Goal: Information Seeking & Learning: Learn about a topic

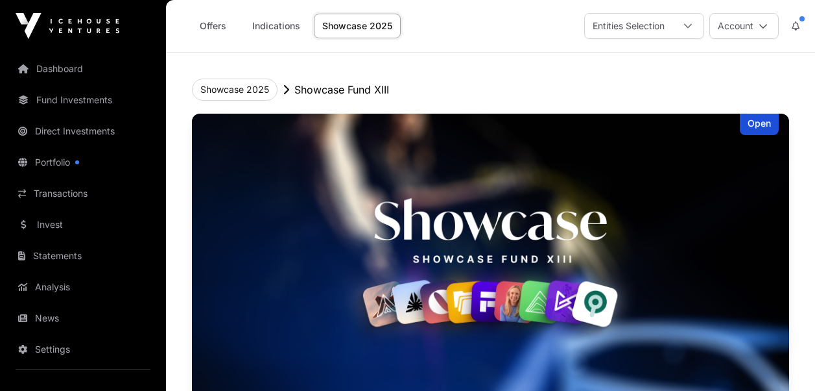
scroll to position [943, 0]
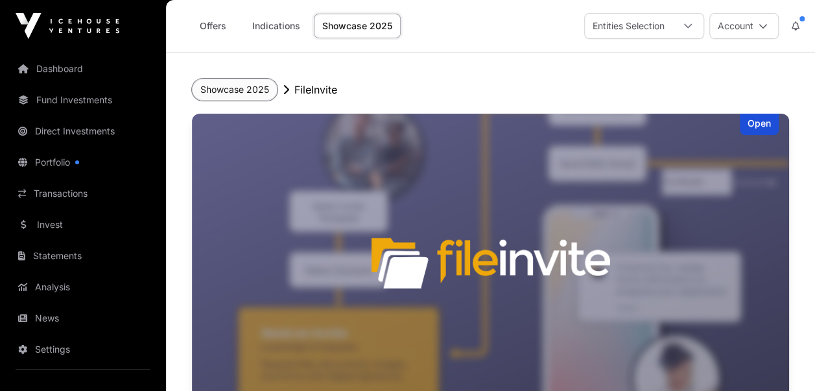
click at [231, 87] on button "Showcase 2025" at bounding box center [235, 89] width 86 height 22
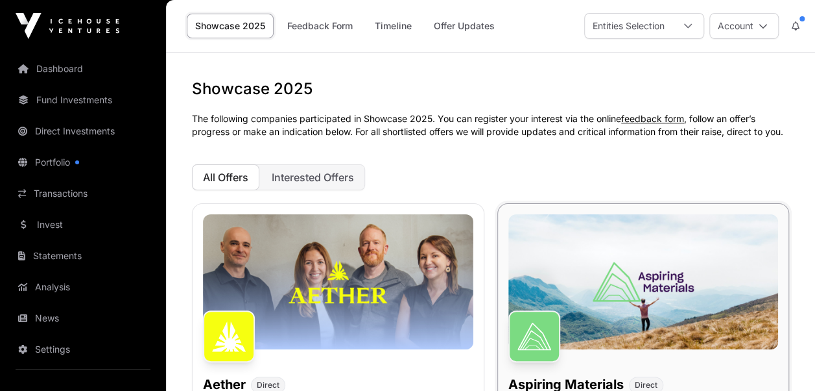
click at [629, 297] on img at bounding box center [644, 281] width 271 height 135
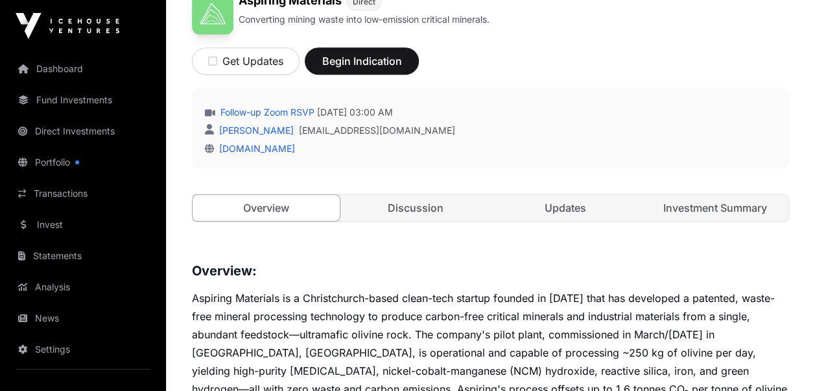
scroll to position [422, 0]
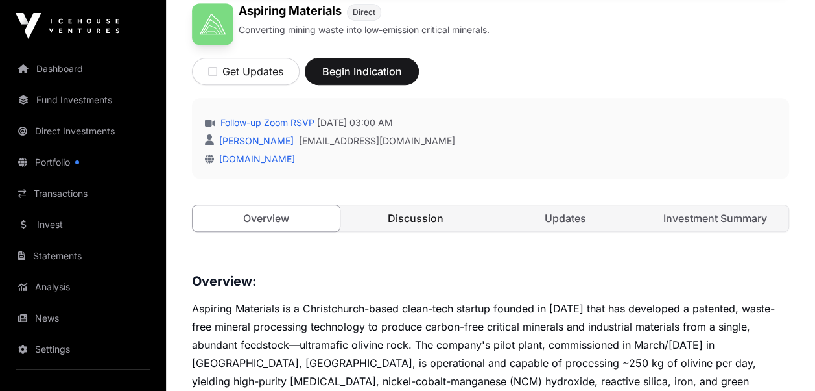
click at [410, 214] on link "Discussion" at bounding box center [416, 218] width 147 height 26
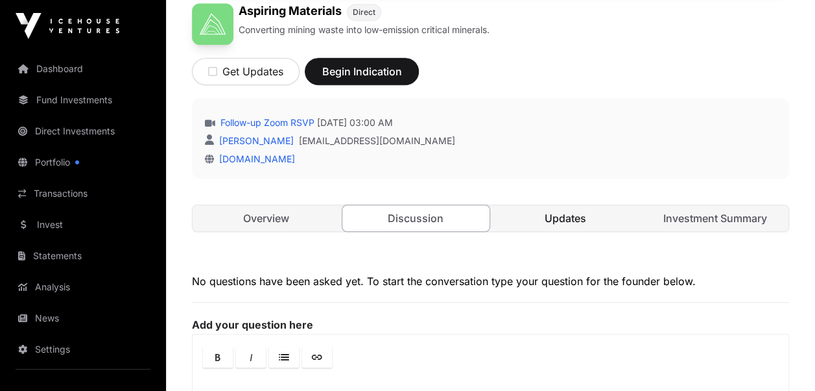
click at [570, 210] on link "Updates" at bounding box center [565, 218] width 147 height 26
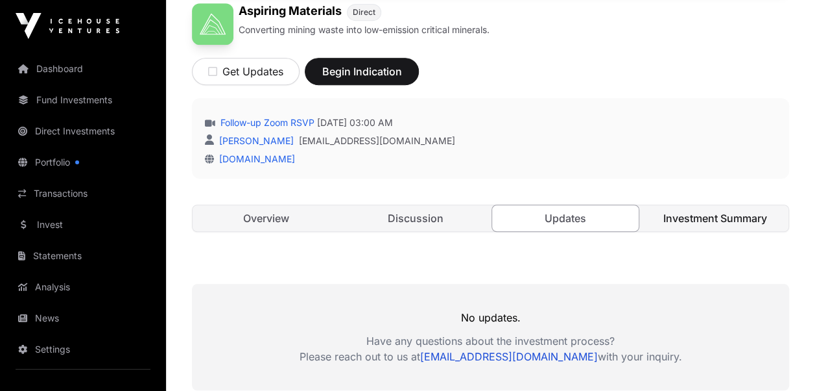
click at [688, 219] on link "Investment Summary" at bounding box center [715, 218] width 147 height 26
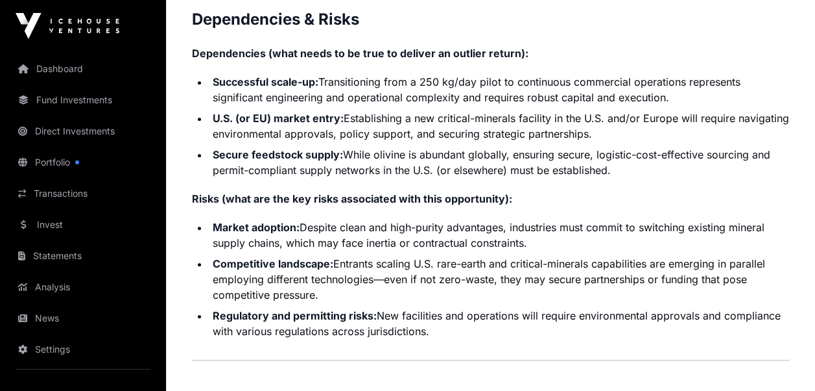
scroll to position [3000, 0]
